Goal: Task Accomplishment & Management: Manage account settings

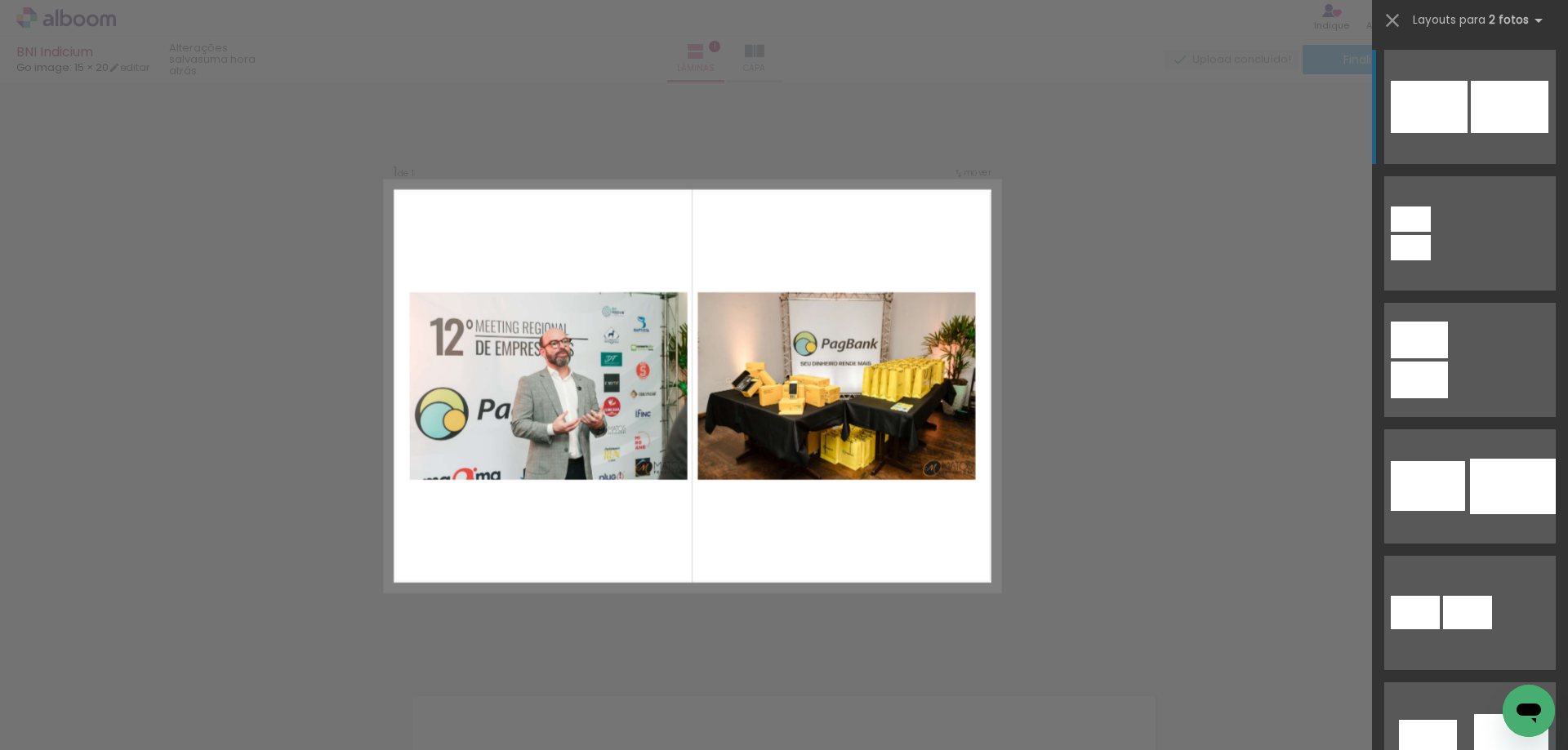
scroll to position [22, 0]
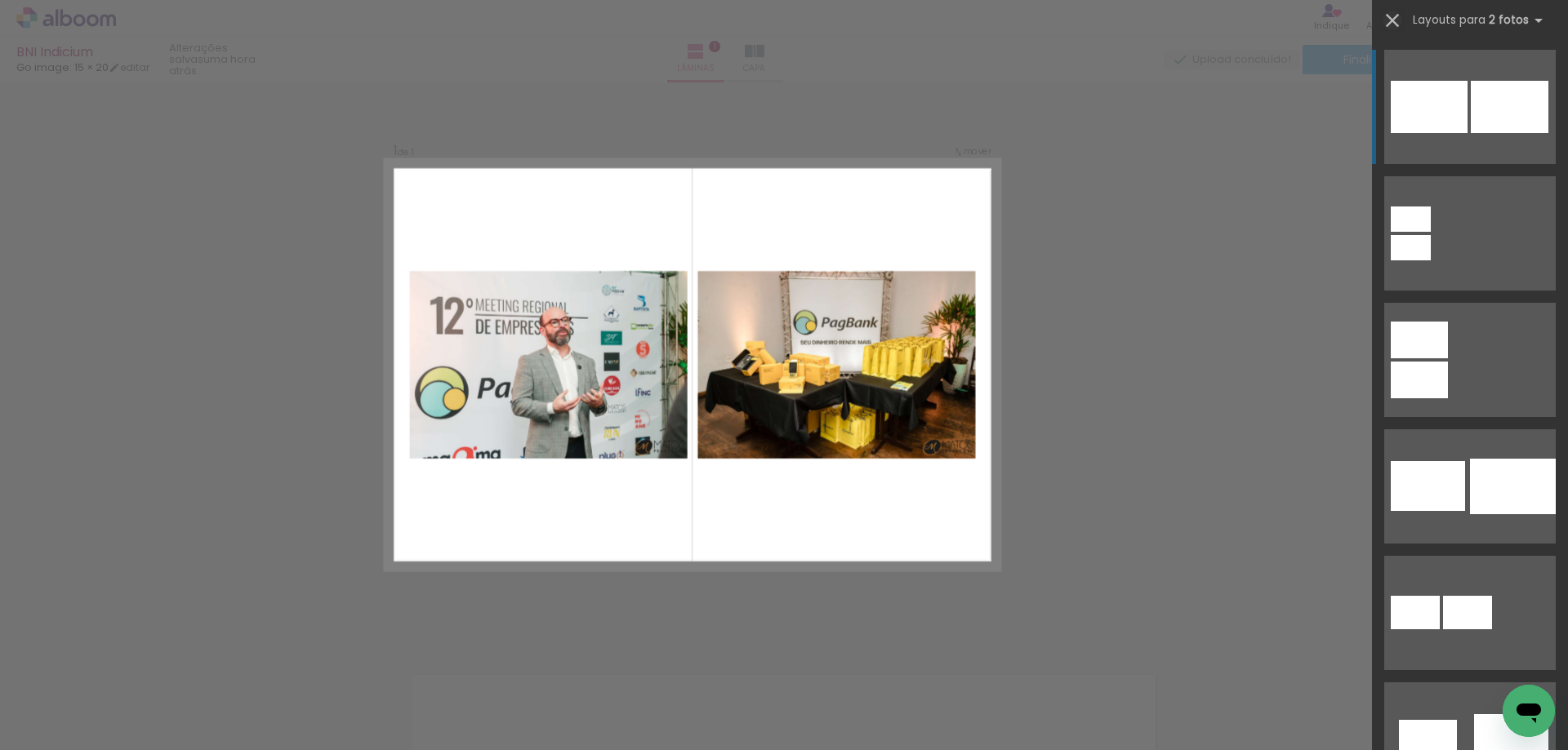
click at [1395, 18] on iron-icon at bounding box center [1392, 20] width 23 height 23
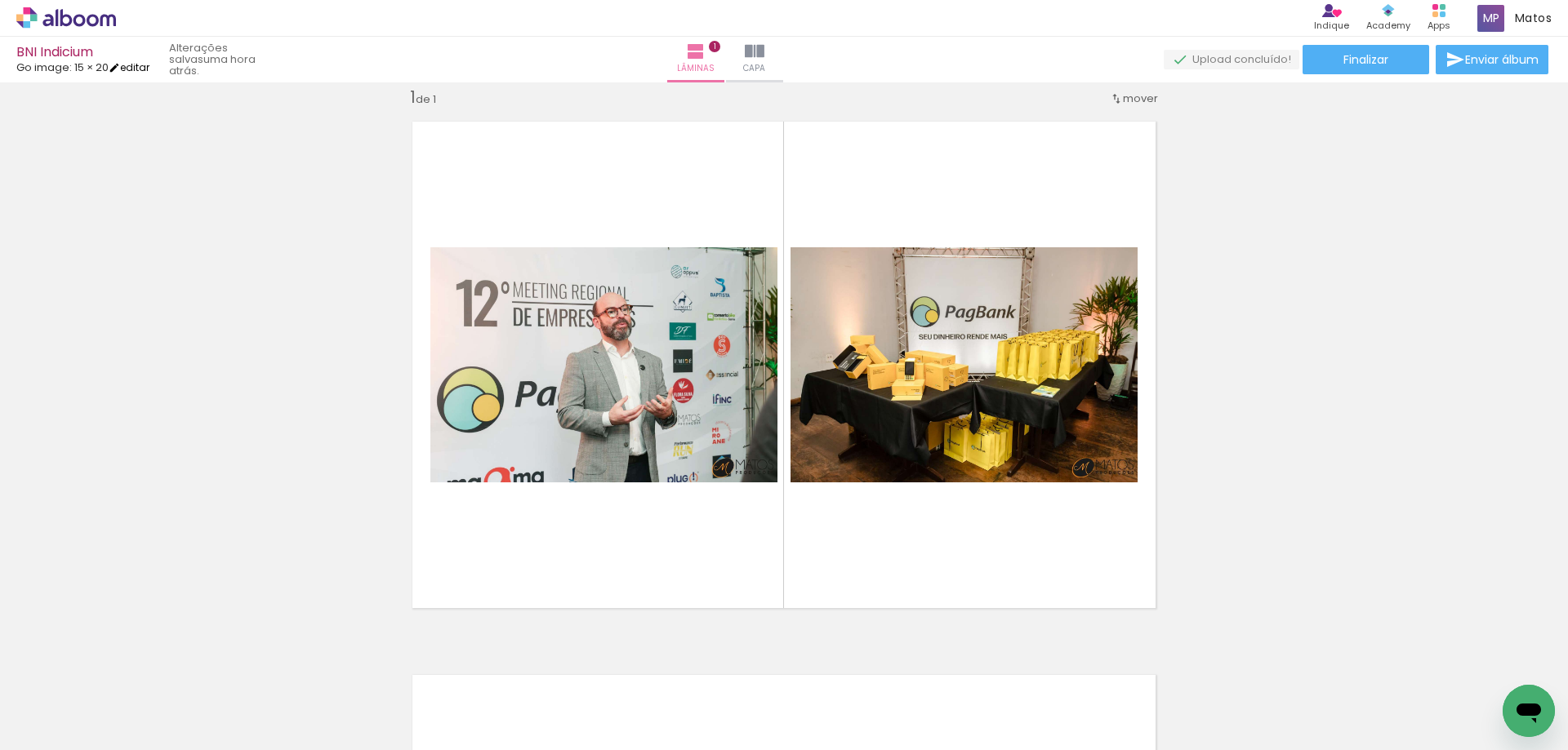
click at [149, 64] on link "editar" at bounding box center [128, 68] width 41 height 14
type input "5"
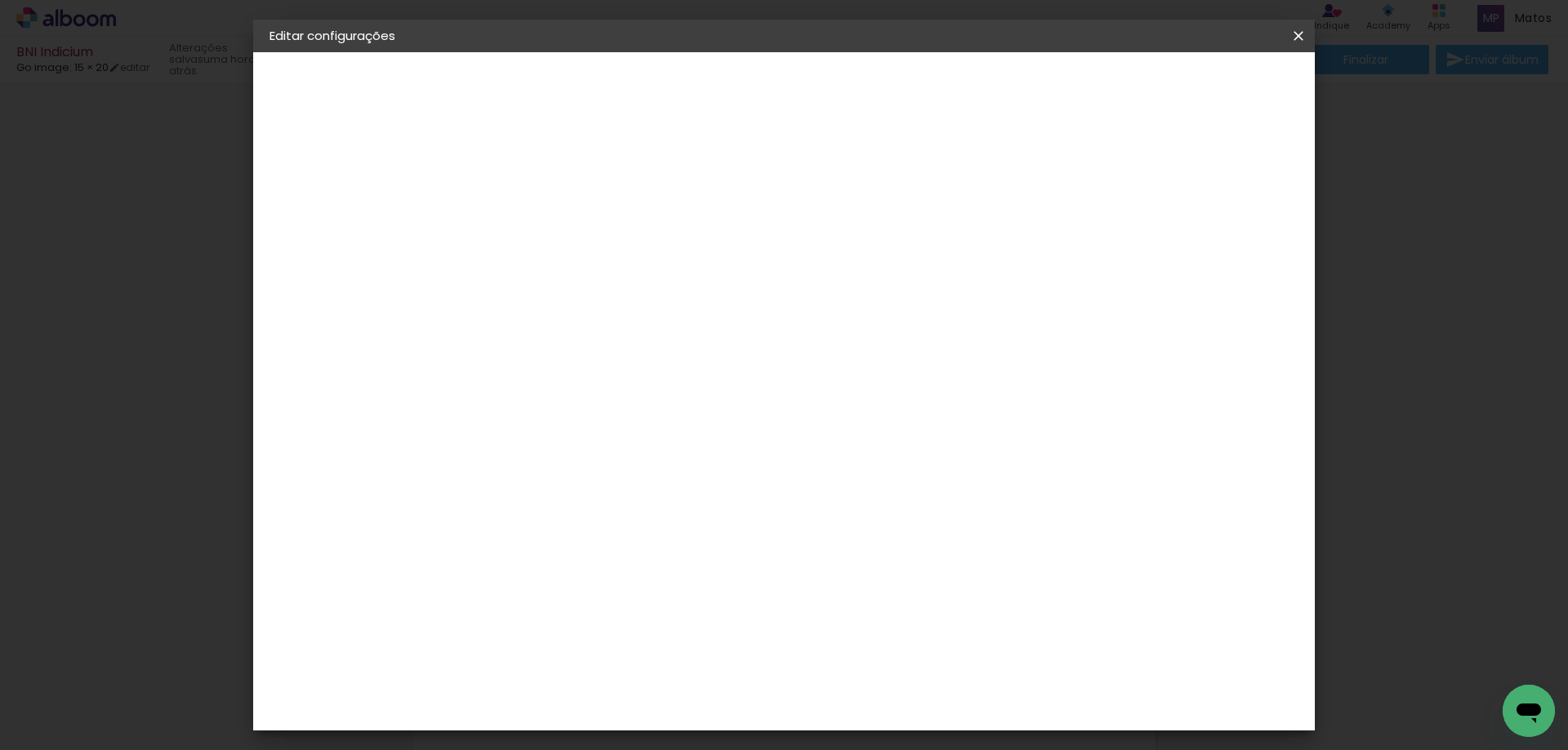
click at [370, 234] on small "20.32 × 30.48 cm" at bounding box center [356, 238] width 81 height 10
click at [625, 264] on div "Escolha o tamanho" at bounding box center [578, 302] width 94 height 76
click at [625, 270] on div "Escolha o tamanho" at bounding box center [578, 302] width 94 height 76
click at [666, 187] on div "Opções disponíveis Acrílico Álbum Baby Time Fastbook Plus Fastbook 400g Fastboo…" at bounding box center [579, 275] width 177 height 235
click at [297, 197] on paper-button at bounding box center [359, 202] width 178 height 33
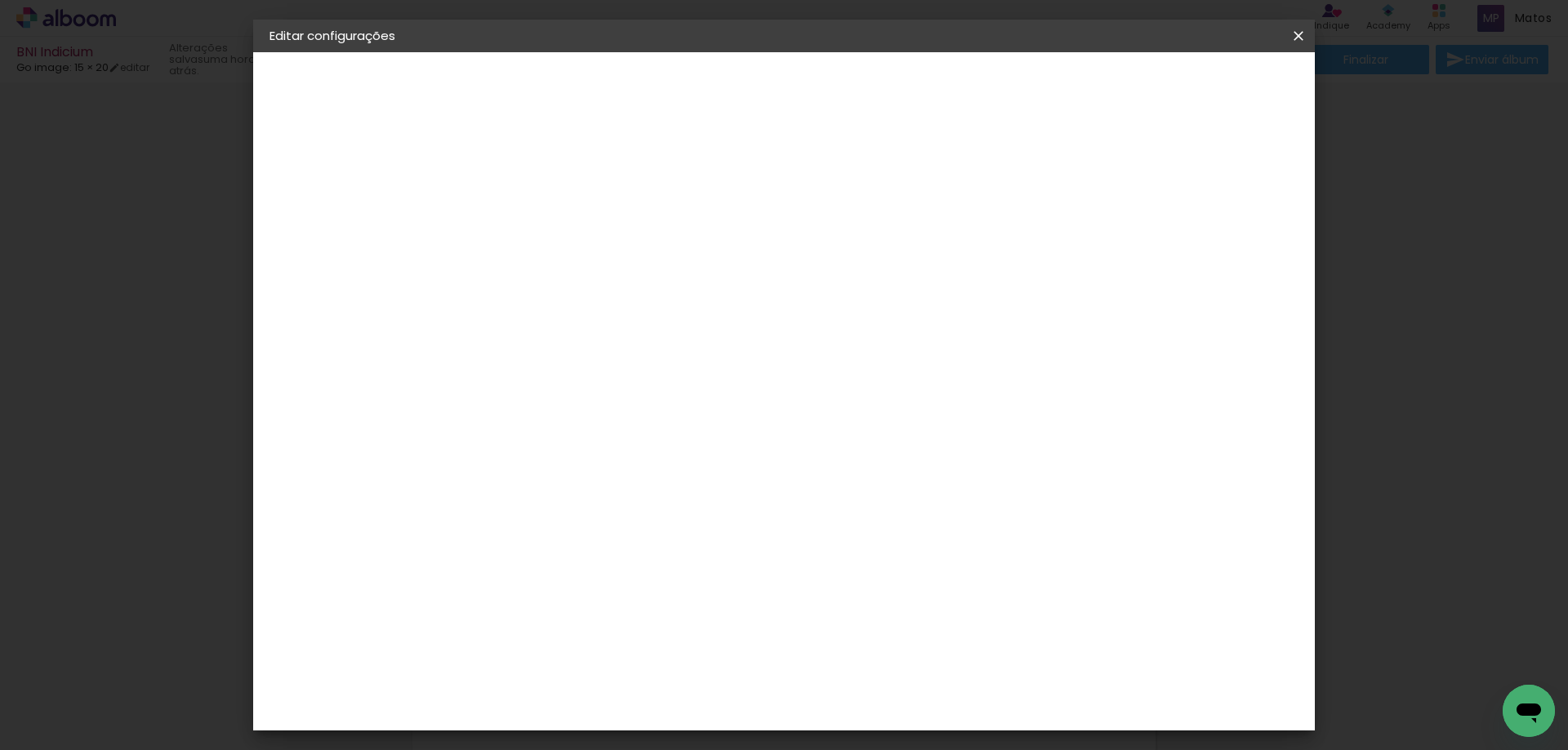
scroll to position [1470, 0]
click at [561, 618] on div "Go image" at bounding box center [546, 631] width 40 height 26
click at [842, 78] on paper-button "Avançar" at bounding box center [801, 87] width 80 height 28
click at [600, 272] on input "text" at bounding box center [568, 284] width 64 height 25
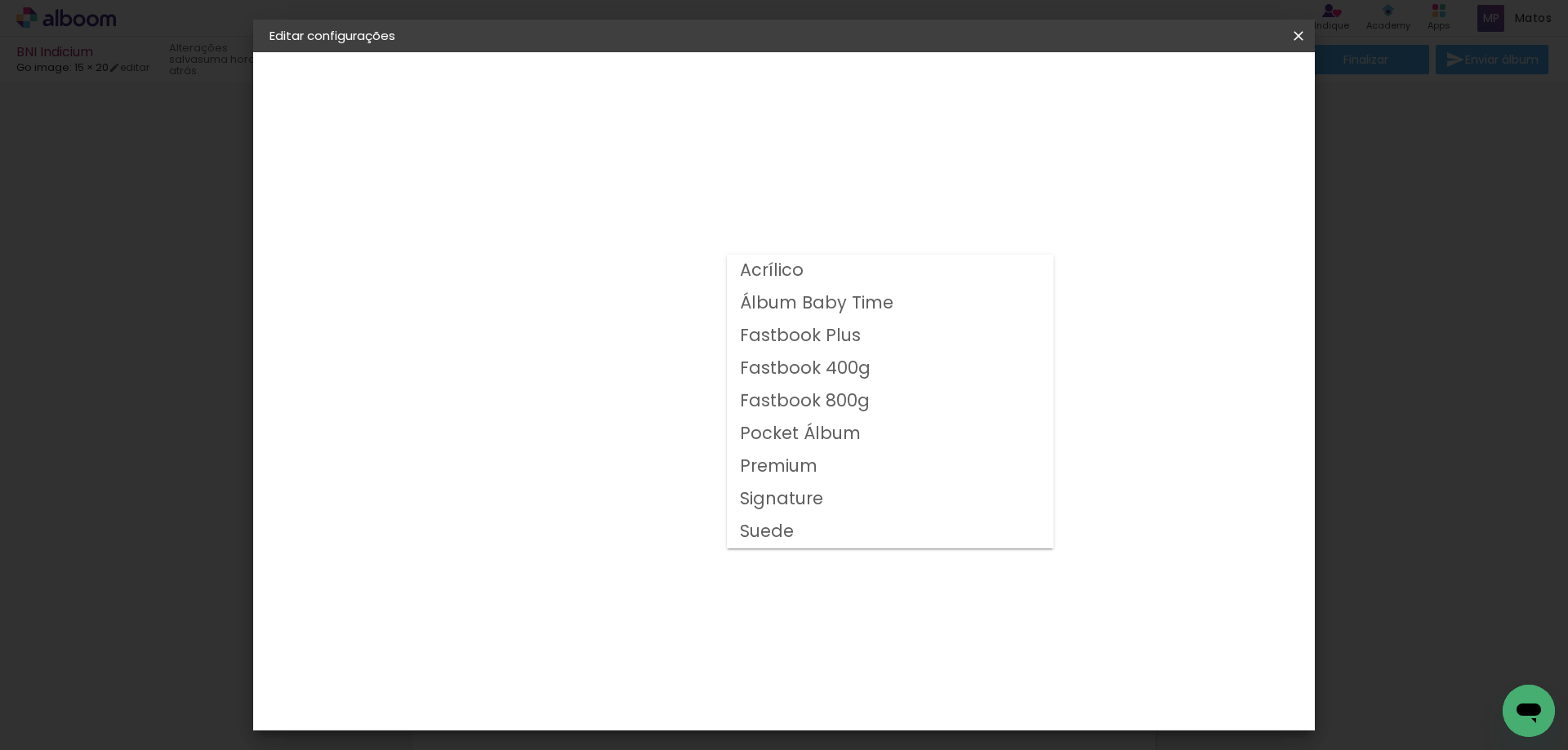
click at [0, 0] on slot "Fastbook Plus" at bounding box center [0, 0] width 0 height 0
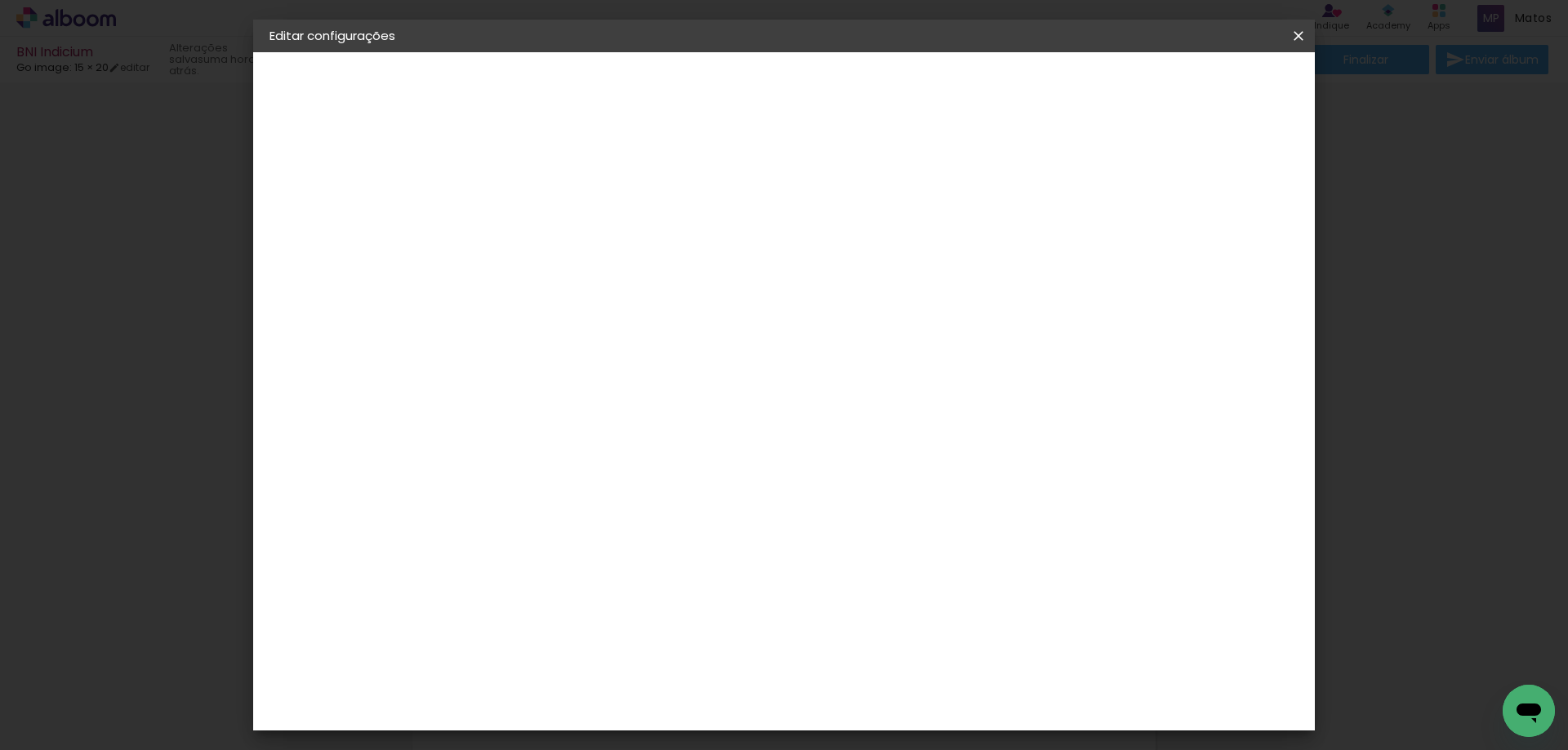
click at [736, 260] on input "Fastbook Plus" at bounding box center [636, 268] width 200 height 25
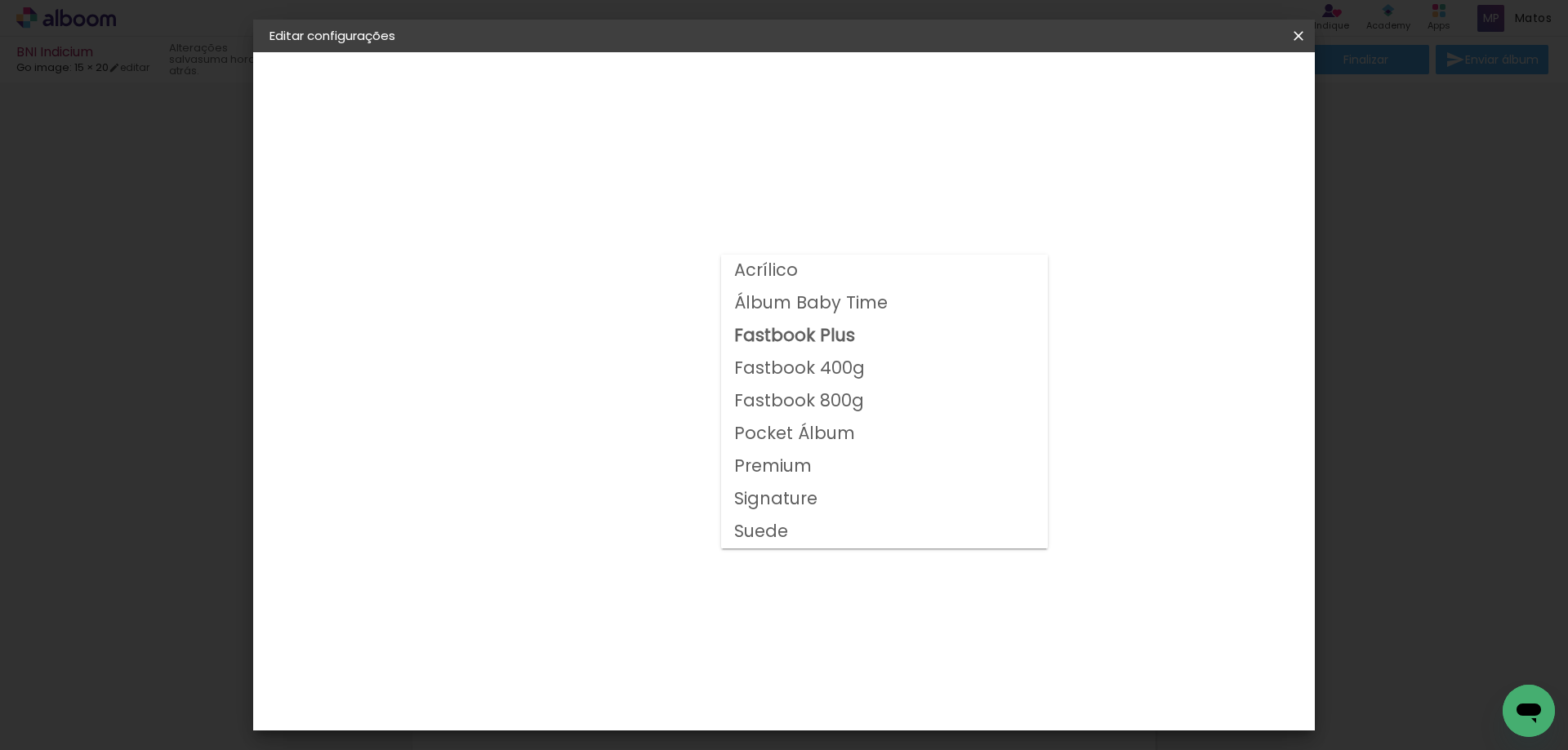
click at [0, 0] on slot "Fastbook 800g" at bounding box center [0, 0] width 0 height 0
type input "Fastbook 800g"
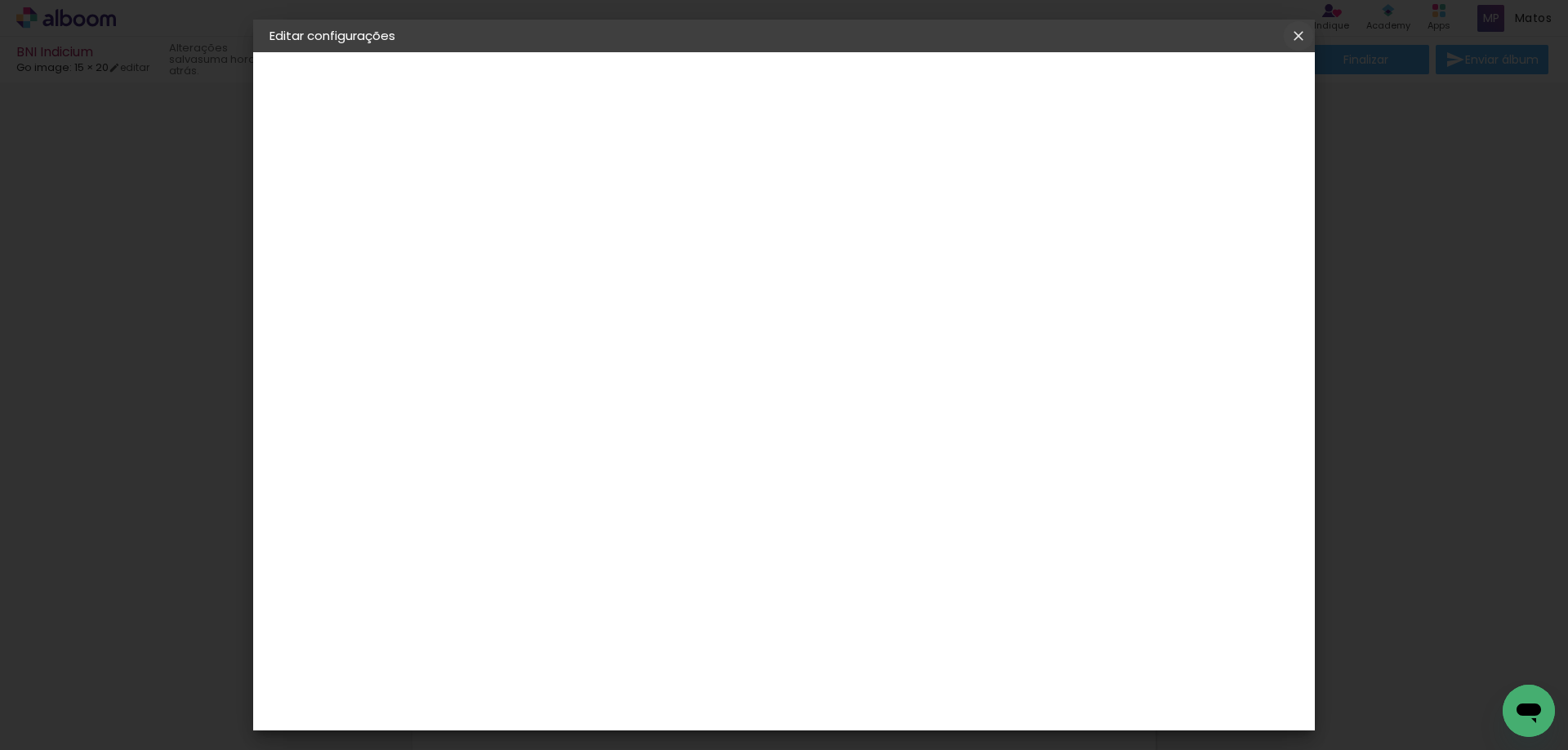
click at [1301, 31] on iron-icon at bounding box center [1298, 36] width 20 height 16
click at [81, 202] on iron-overlay-backdrop at bounding box center [784, 375] width 1568 height 750
